Goal: Task Accomplishment & Management: Manage account settings

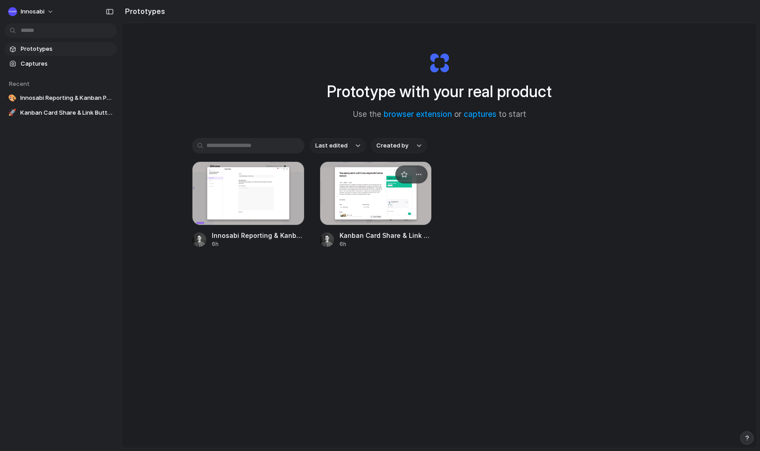
click at [348, 194] on div at bounding box center [376, 193] width 112 height 64
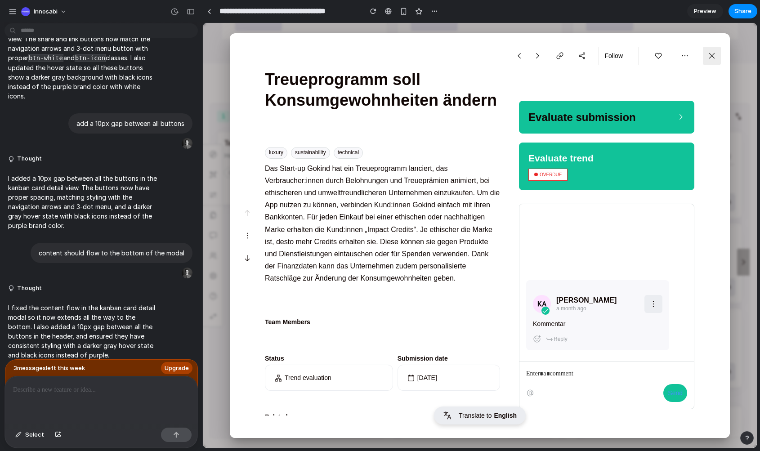
click at [710, 58] on icon at bounding box center [712, 56] width 8 height 8
click at [225, 255] on div at bounding box center [480, 235] width 554 height 425
click at [31, 14] on div "Innosabi" at bounding box center [39, 11] width 36 height 9
click at [15, 13] on div "Settings Invite members Change theme Sign out" at bounding box center [380, 225] width 760 height 451
click at [9, 12] on div "button" at bounding box center [13, 12] width 8 height 8
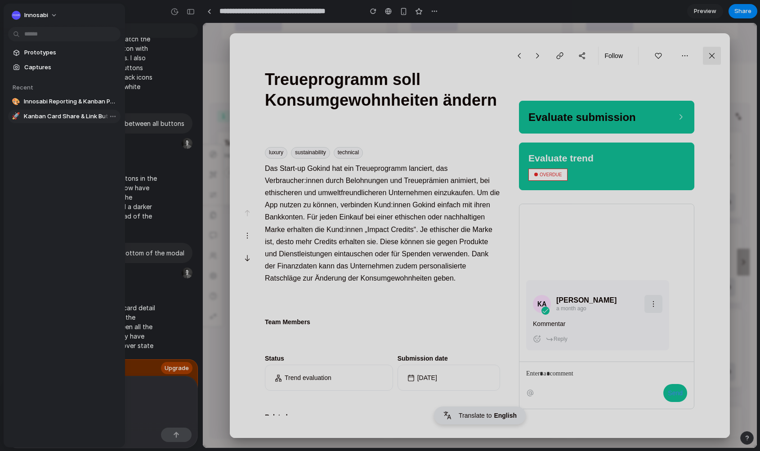
click at [46, 120] on link "🚀 Kanban Card Share & Link Button Styling" at bounding box center [64, 116] width 112 height 13
click at [50, 102] on span "Innosabi Reporting & Kanban Page Customization" at bounding box center [70, 101] width 93 height 9
type input "**********"
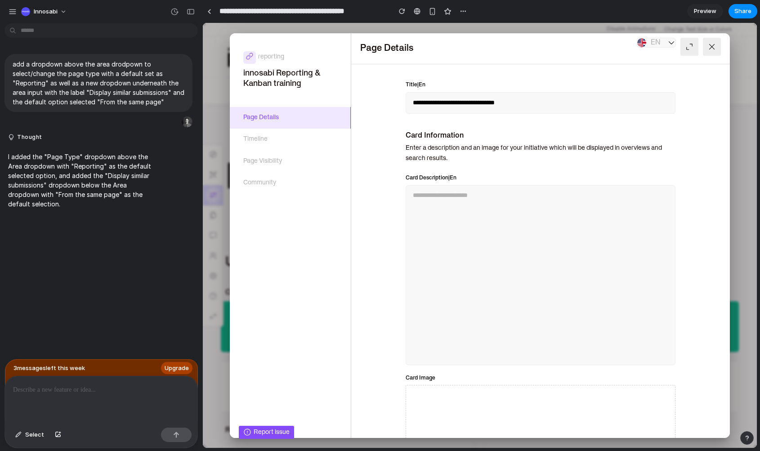
click at [225, 108] on div at bounding box center [480, 235] width 554 height 425
click at [12, 10] on div "button" at bounding box center [13, 12] width 8 height 8
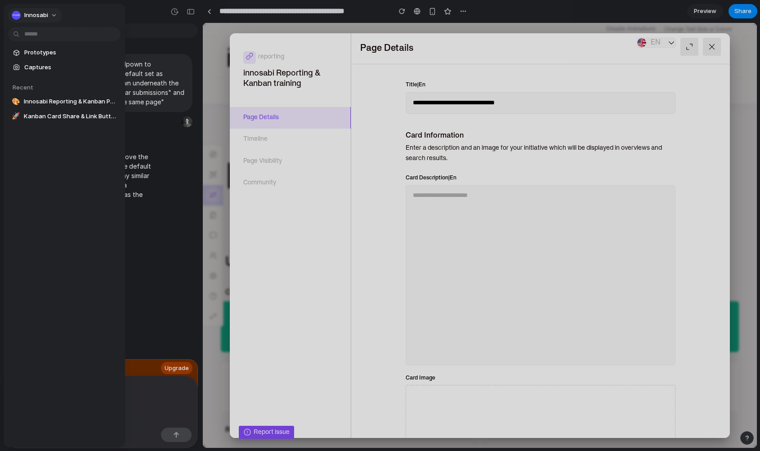
click at [40, 17] on span "Innosabi" at bounding box center [36, 15] width 24 height 9
click at [45, 79] on span "Sign out" at bounding box center [36, 78] width 24 height 9
